Goal: Find specific page/section: Find specific page/section

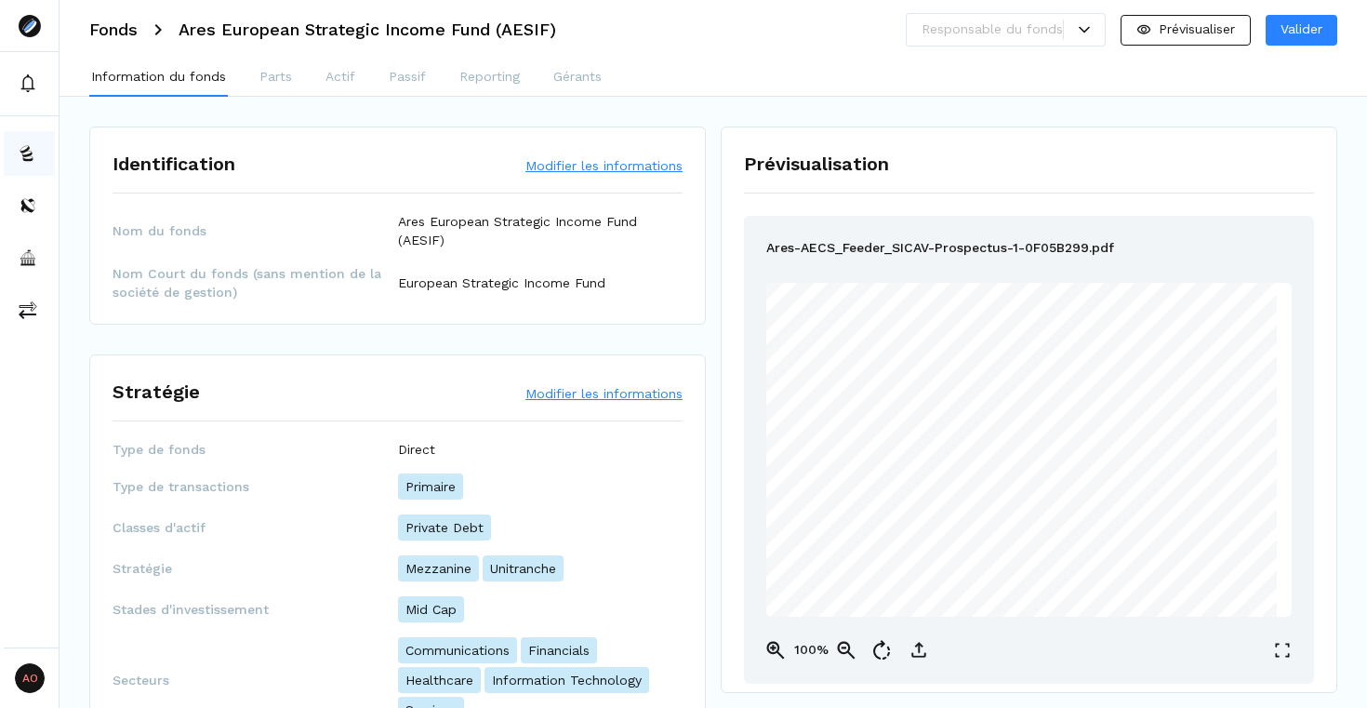
click at [26, 150] on img at bounding box center [28, 153] width 19 height 19
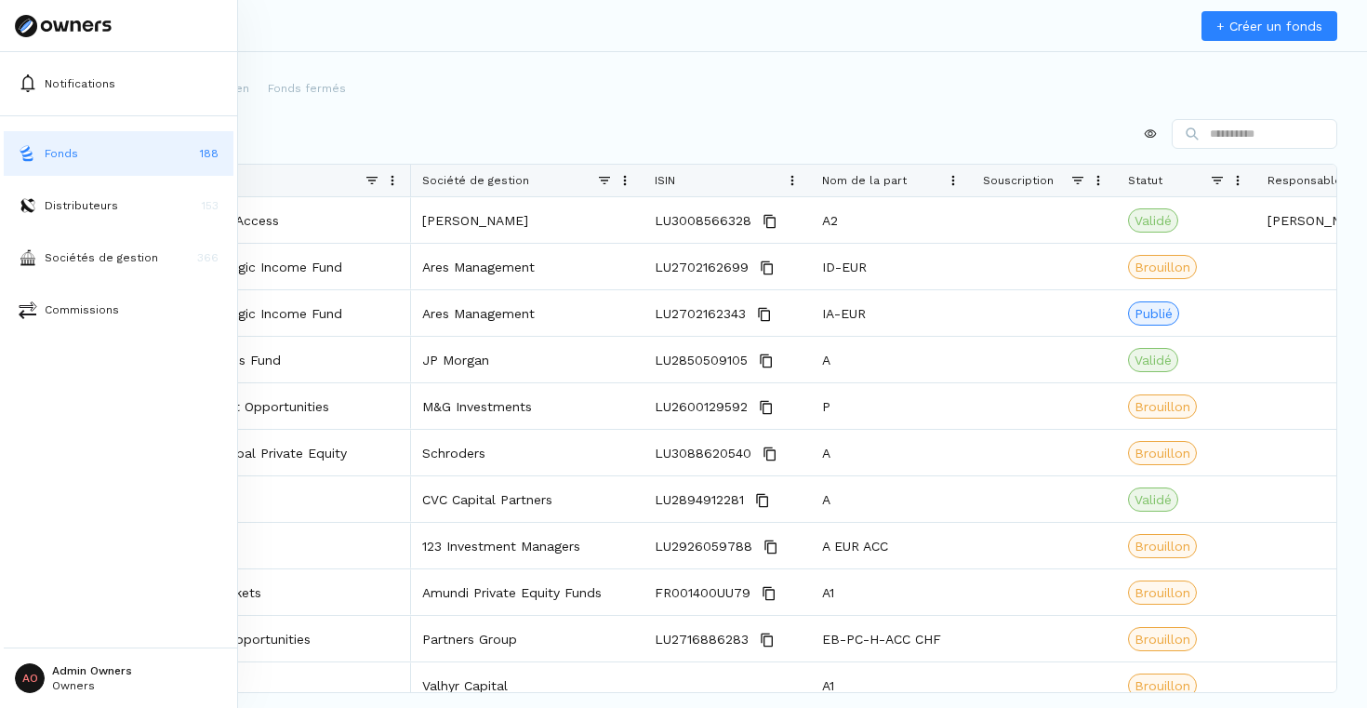
click at [26, 150] on img at bounding box center [28, 153] width 19 height 19
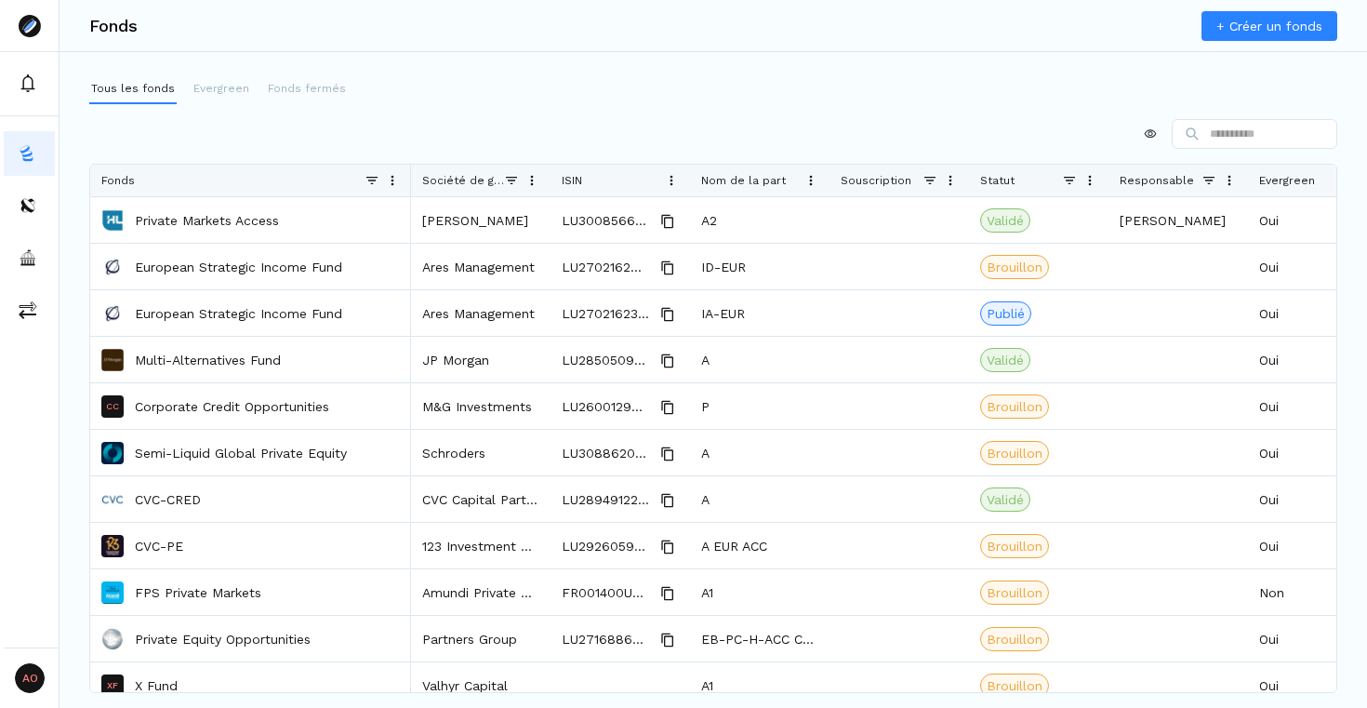
click at [333, 142] on div at bounding box center [713, 134] width 1248 height 30
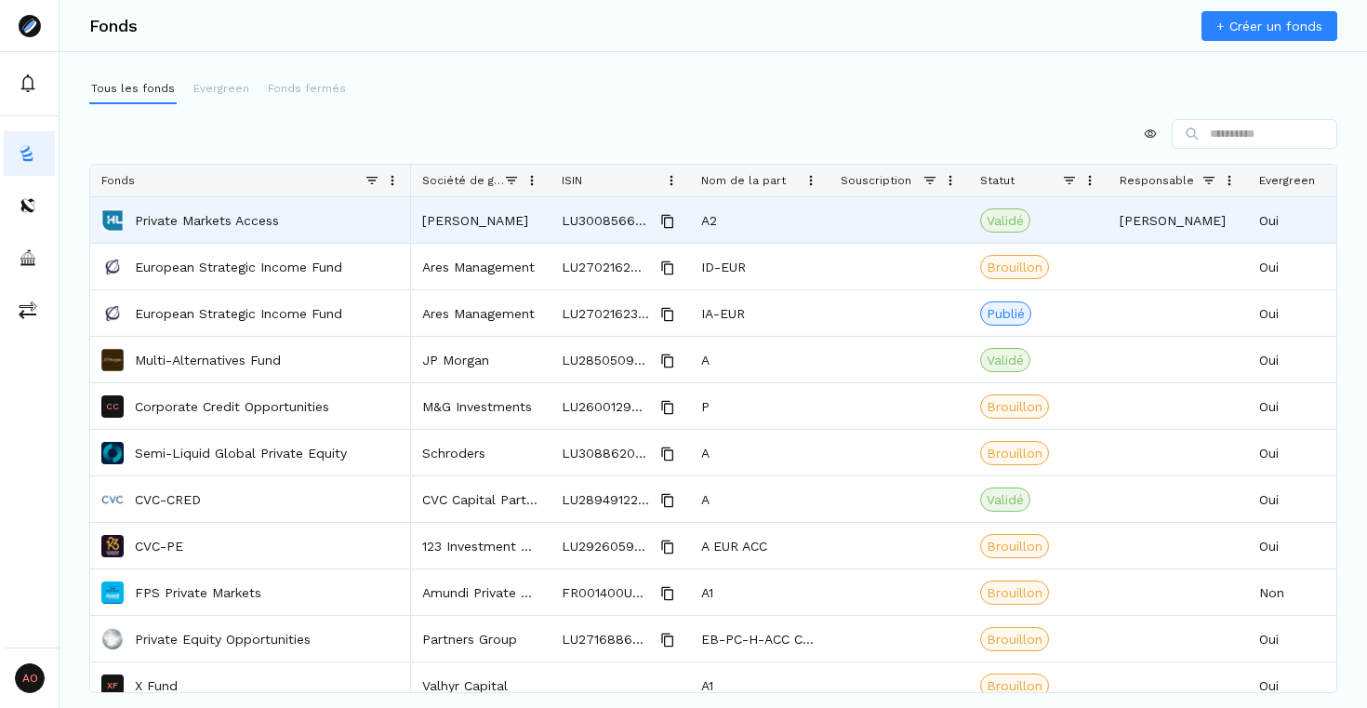
click at [228, 224] on p "Private Markets Access" at bounding box center [207, 220] width 144 height 19
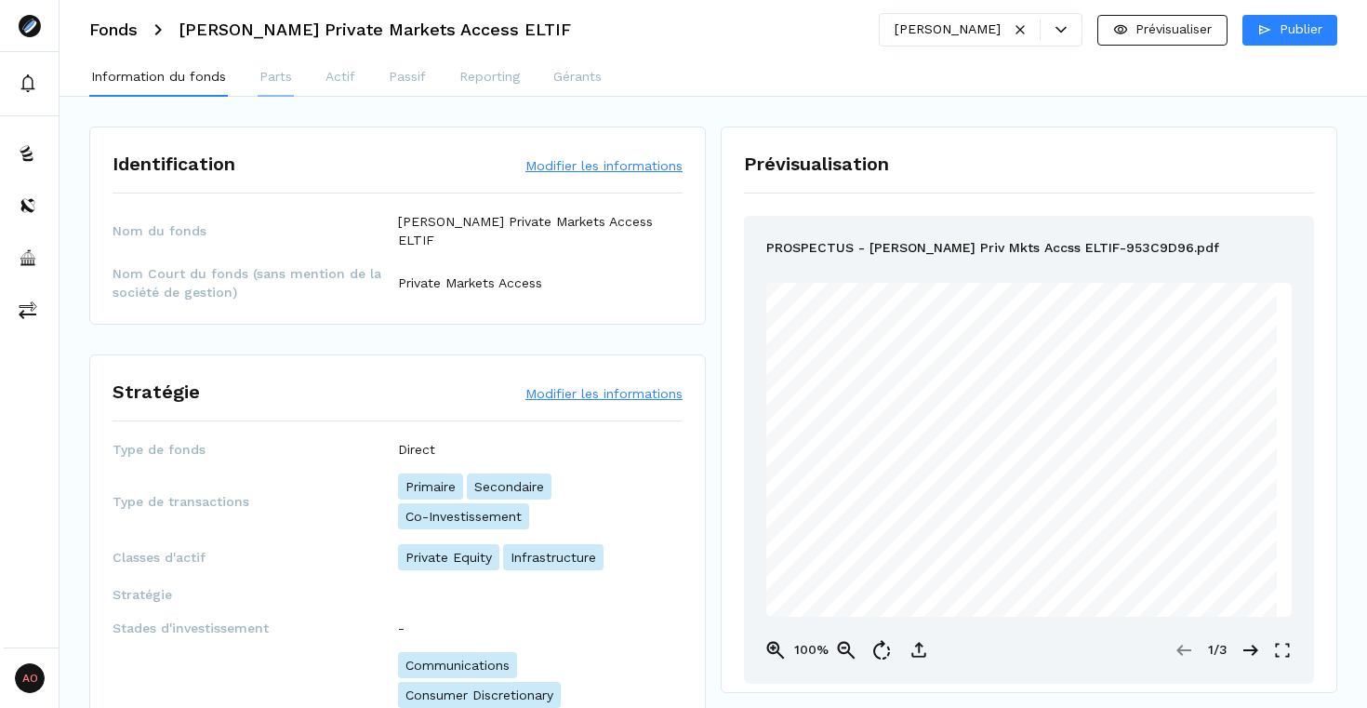
click at [271, 78] on p "Parts" at bounding box center [275, 77] width 33 height 20
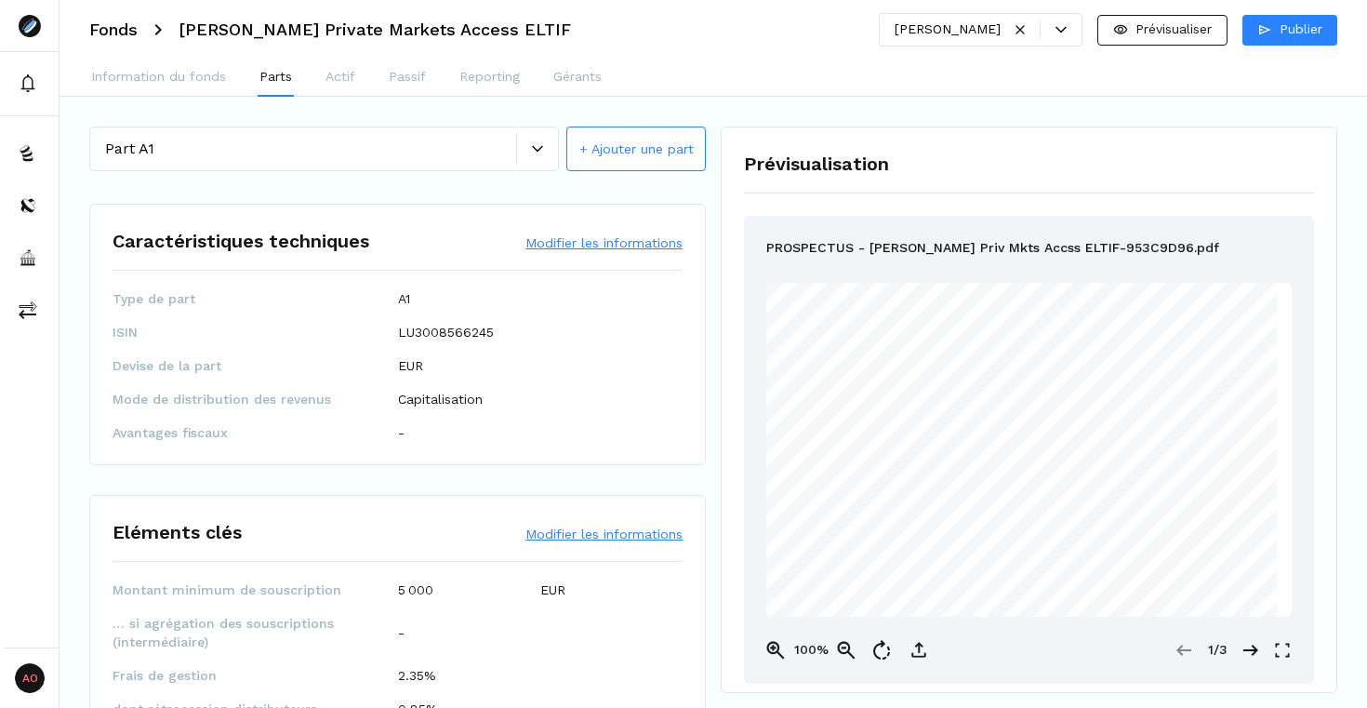
click at [546, 154] on div at bounding box center [537, 149] width 42 height 32
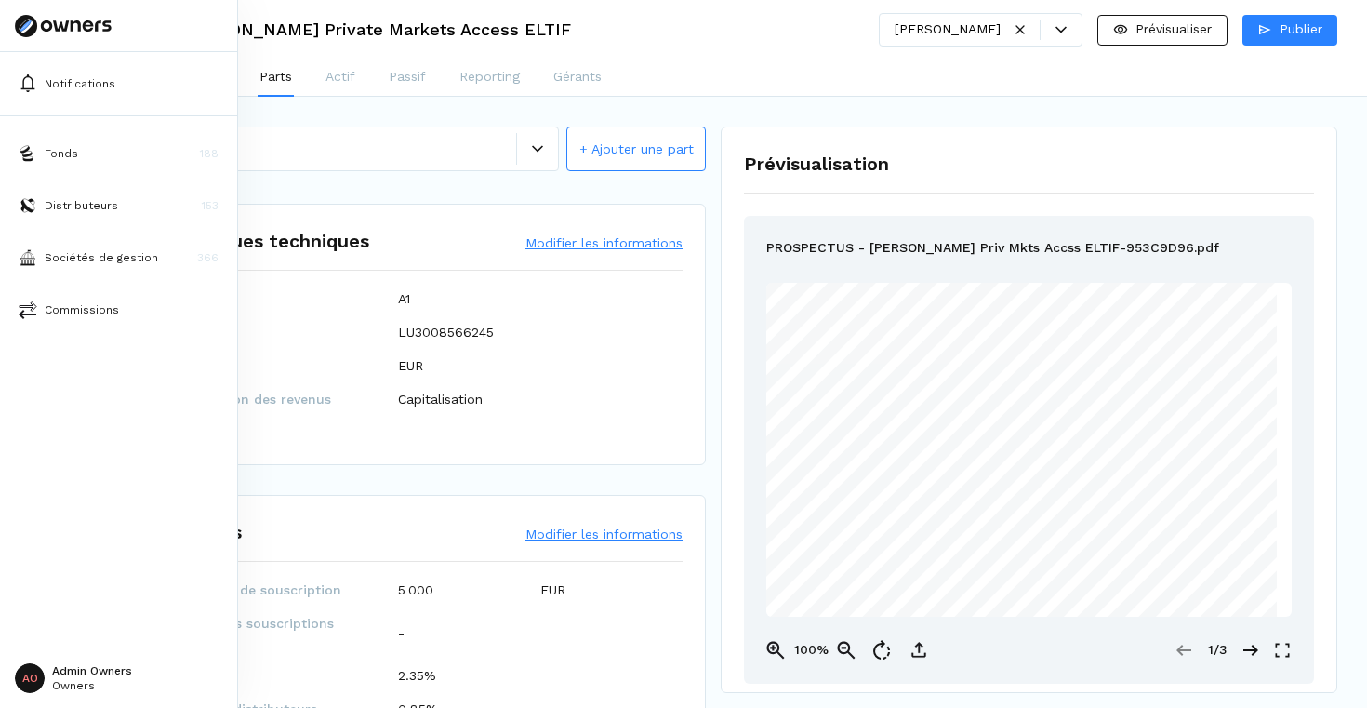
click at [31, 28] on icon at bounding box center [26, 26] width 22 height 22
click at [64, 165] on button "Fonds 188" at bounding box center [119, 153] width 230 height 45
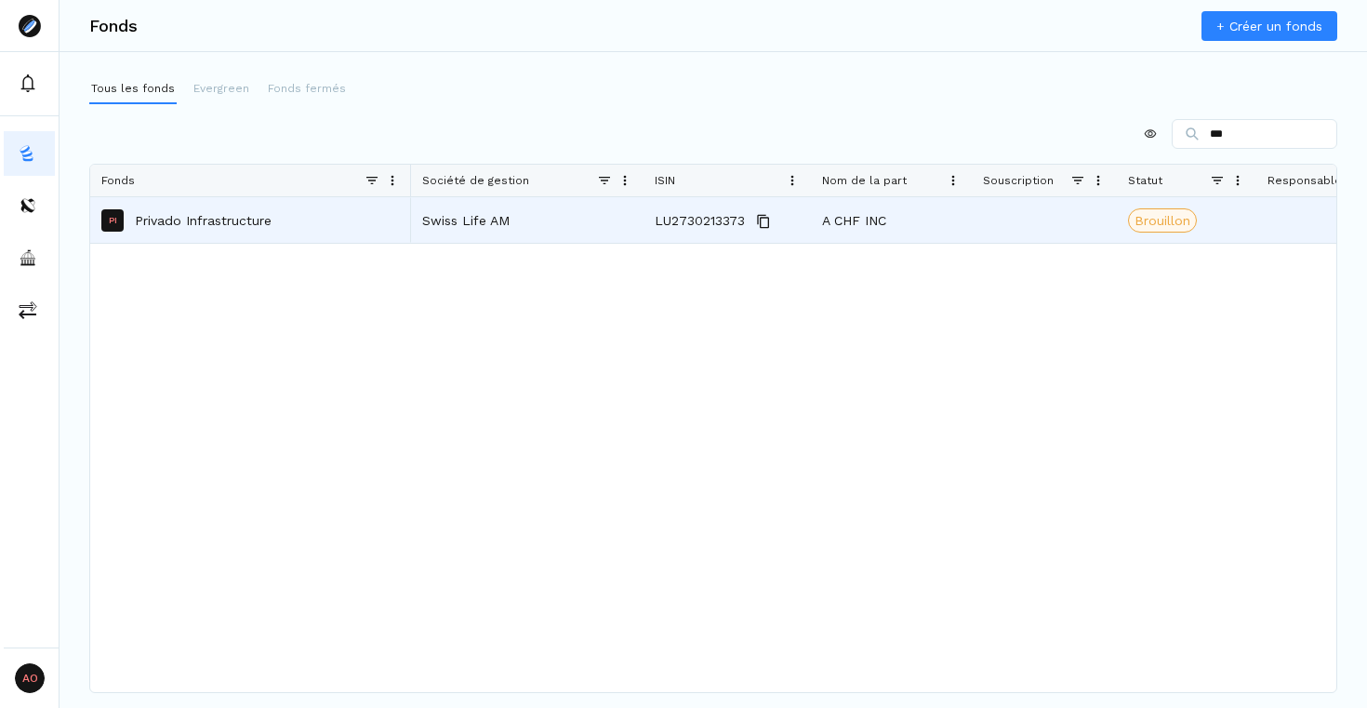
type input "***"
click at [485, 223] on div "Swiss Life AM" at bounding box center [527, 220] width 232 height 46
click at [232, 228] on p "Privado Infrastructure" at bounding box center [203, 220] width 137 height 19
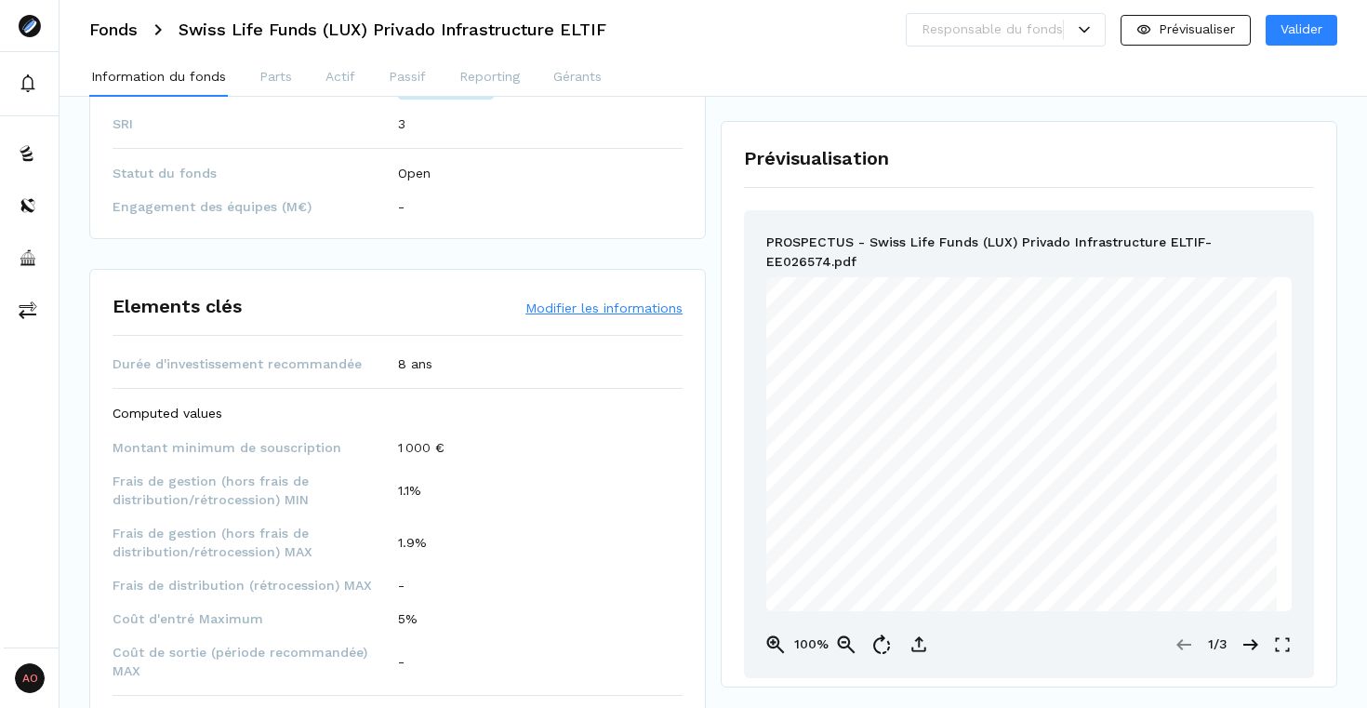
scroll to position [1290, 0]
